Goal: Find specific page/section: Find specific page/section

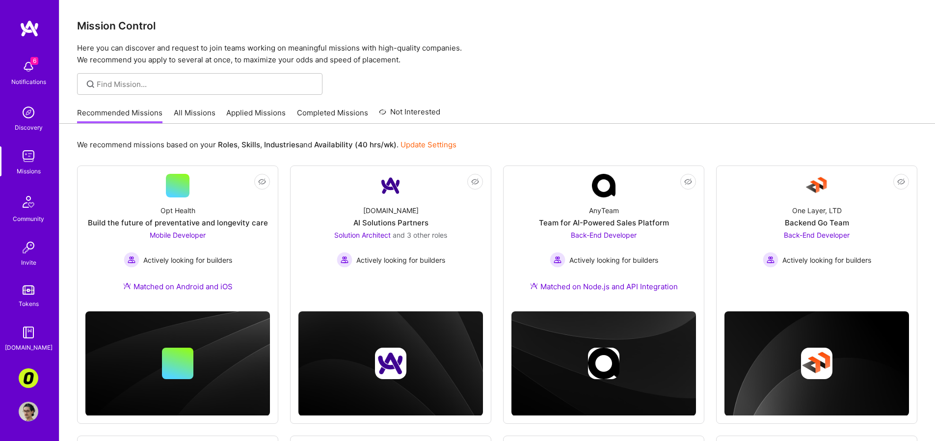
click at [198, 112] on link "All Missions" at bounding box center [195, 115] width 42 height 16
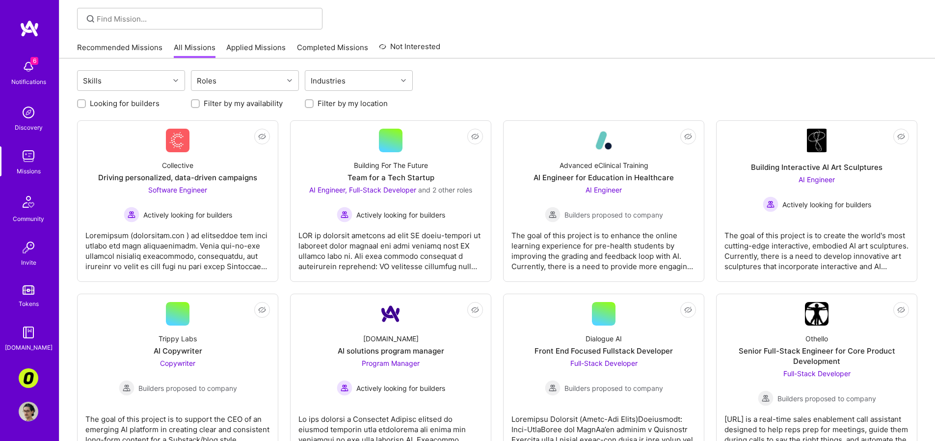
scroll to position [71, 0]
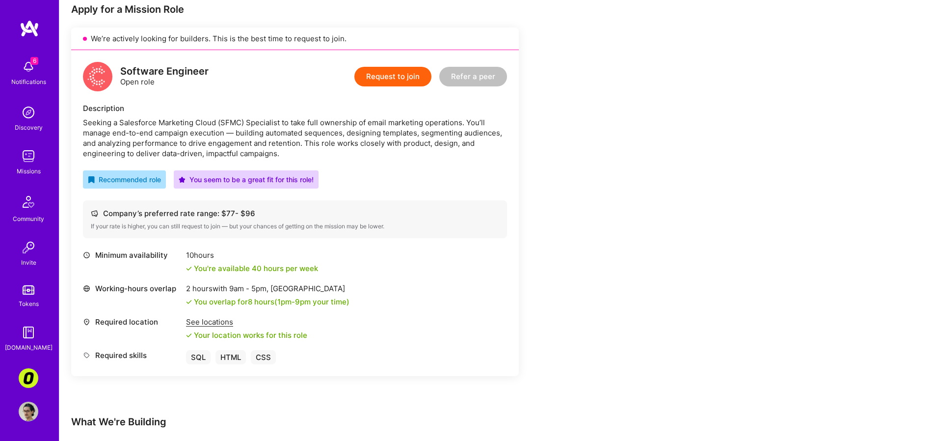
scroll to position [25, 0]
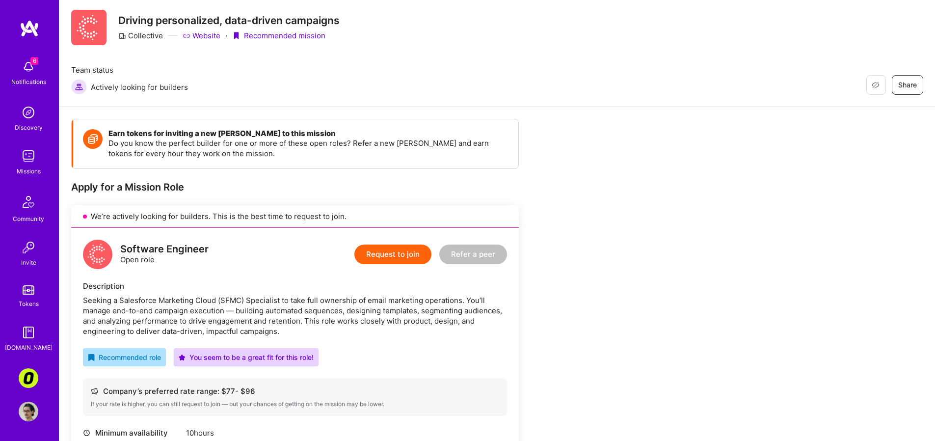
click at [21, 79] on div "Notifications" at bounding box center [28, 82] width 35 height 10
